Goal: Register for event/course

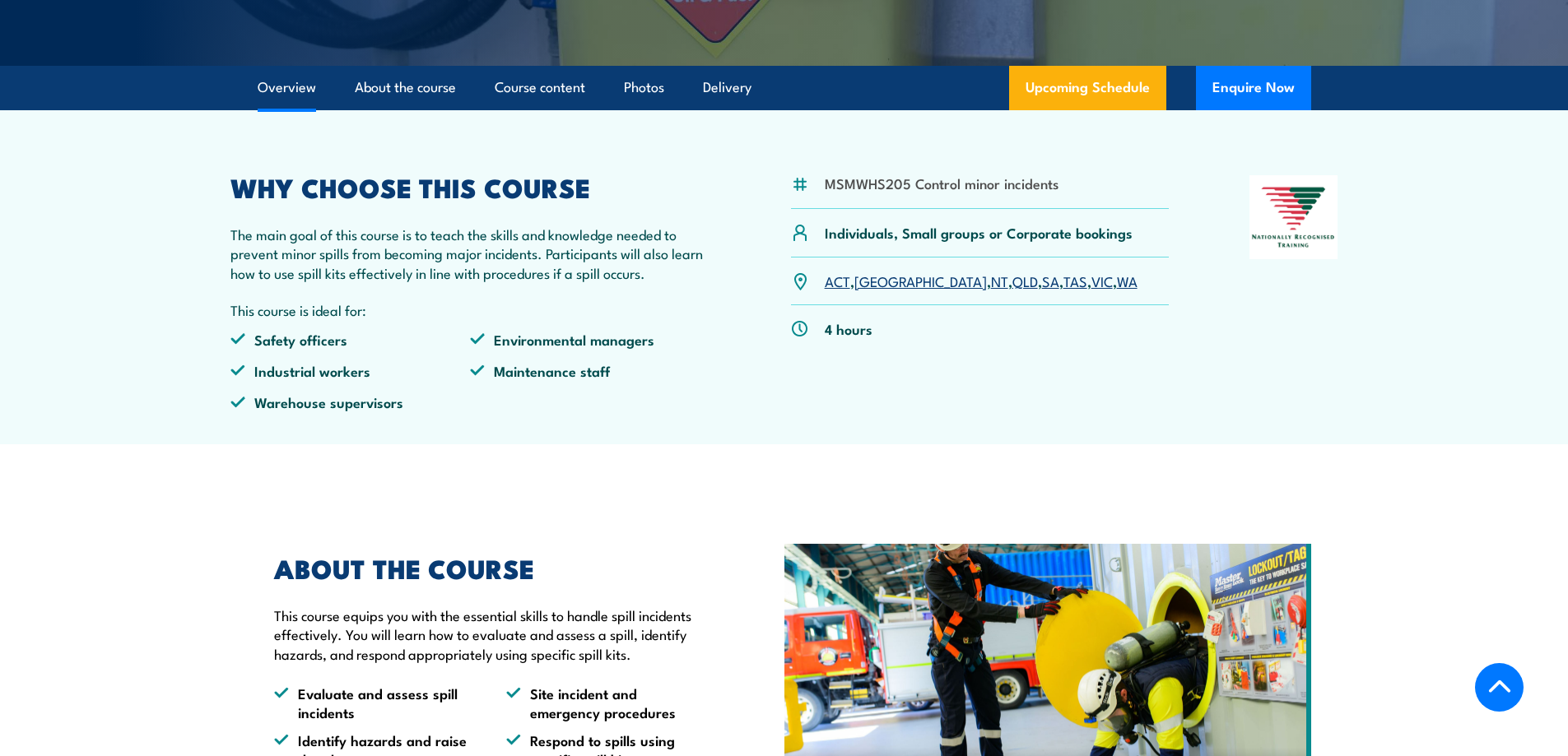
scroll to position [329, 0]
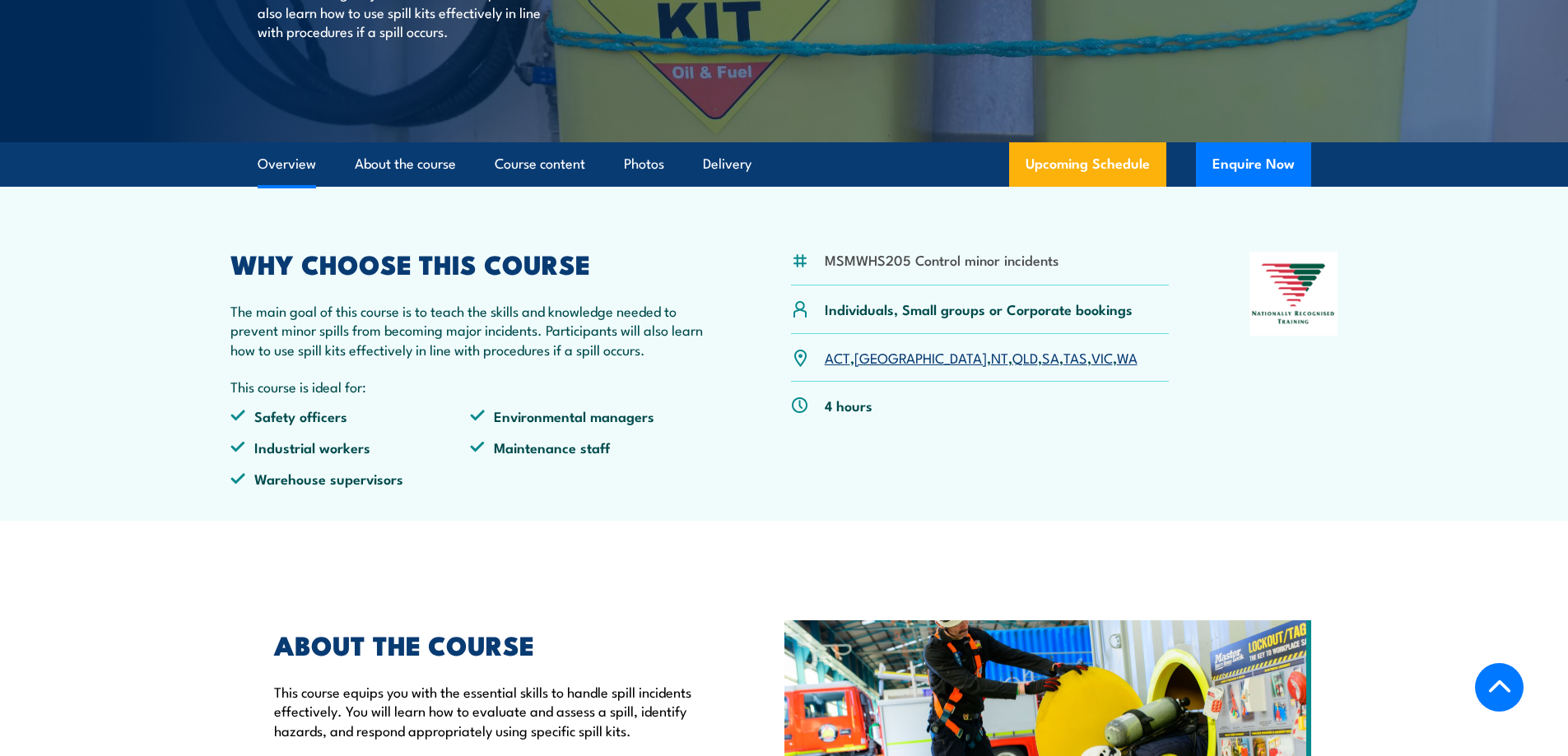
click at [1092, 359] on link "VIC" at bounding box center [1102, 356] width 22 height 20
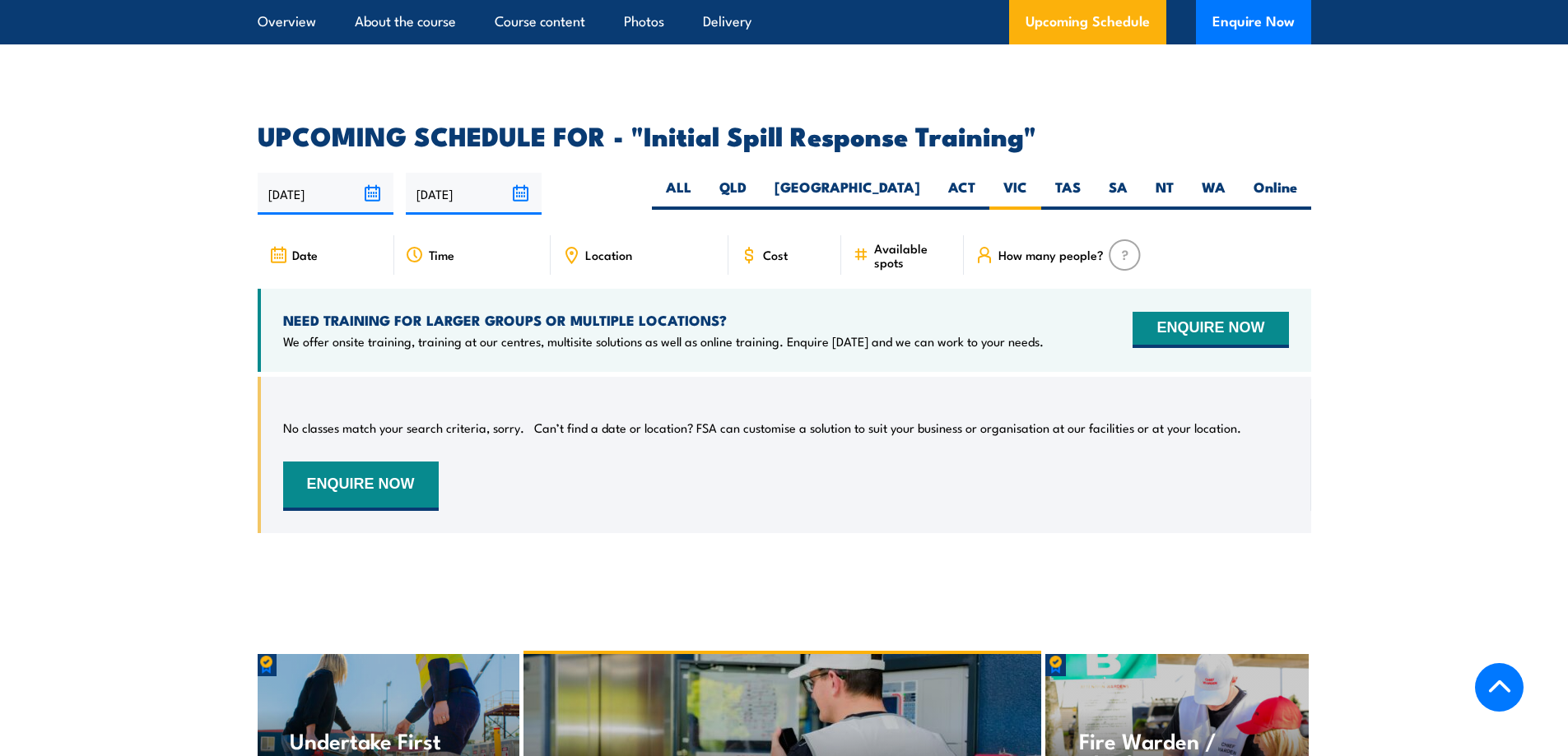
scroll to position [2191, 0]
